Goal: Browse casually: Explore the website without a specific task or goal

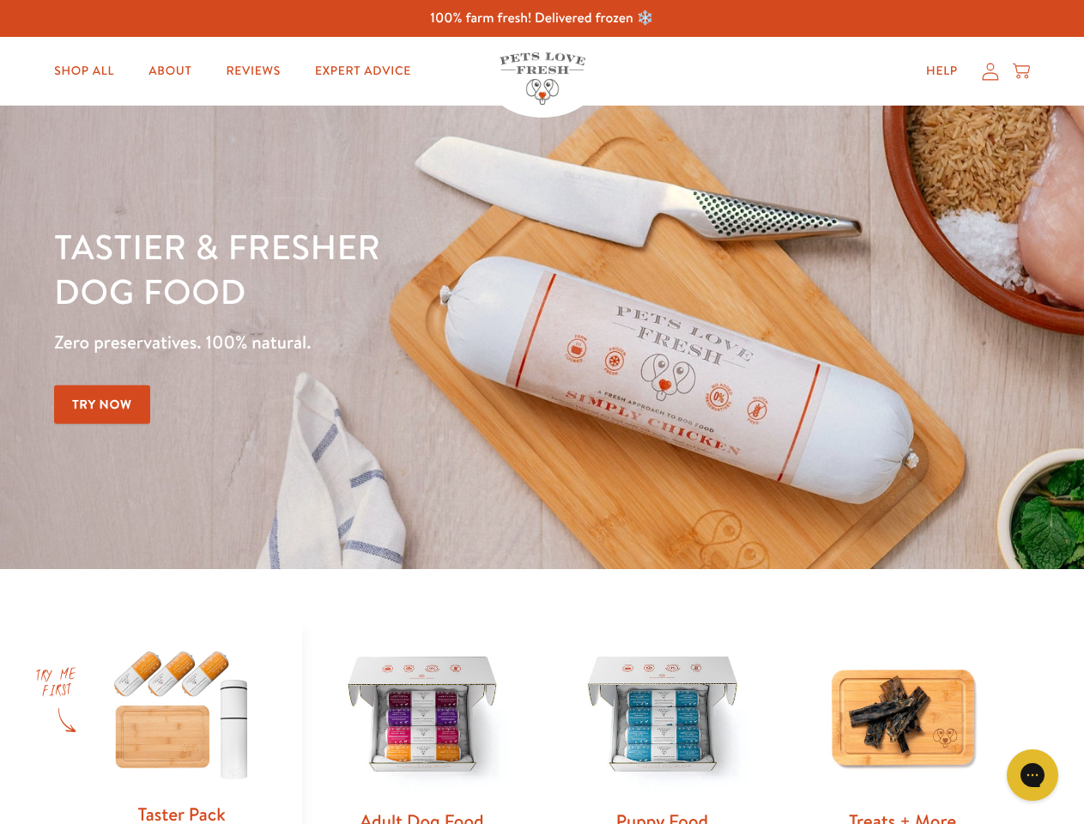
click at [542, 412] on div "Tastier & fresher dog food Zero preservatives. 100% natural. Try Now" at bounding box center [379, 337] width 651 height 227
click at [1032, 775] on icon "Gorgias live chat" at bounding box center [1032, 774] width 16 height 16
